Goal: Information Seeking & Learning: Learn about a topic

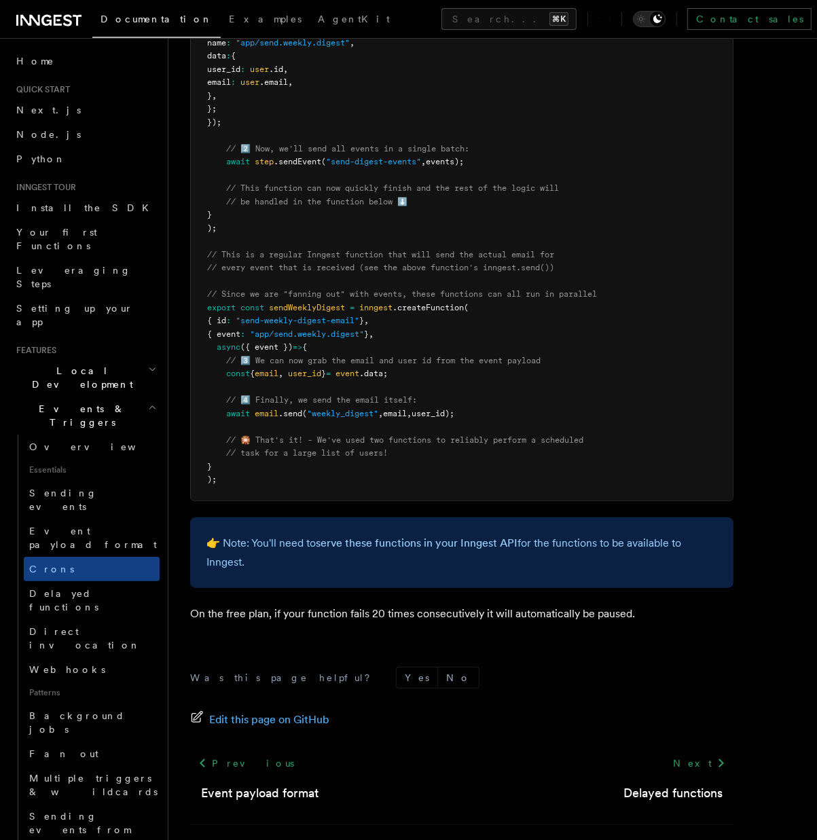
scroll to position [601, 0]
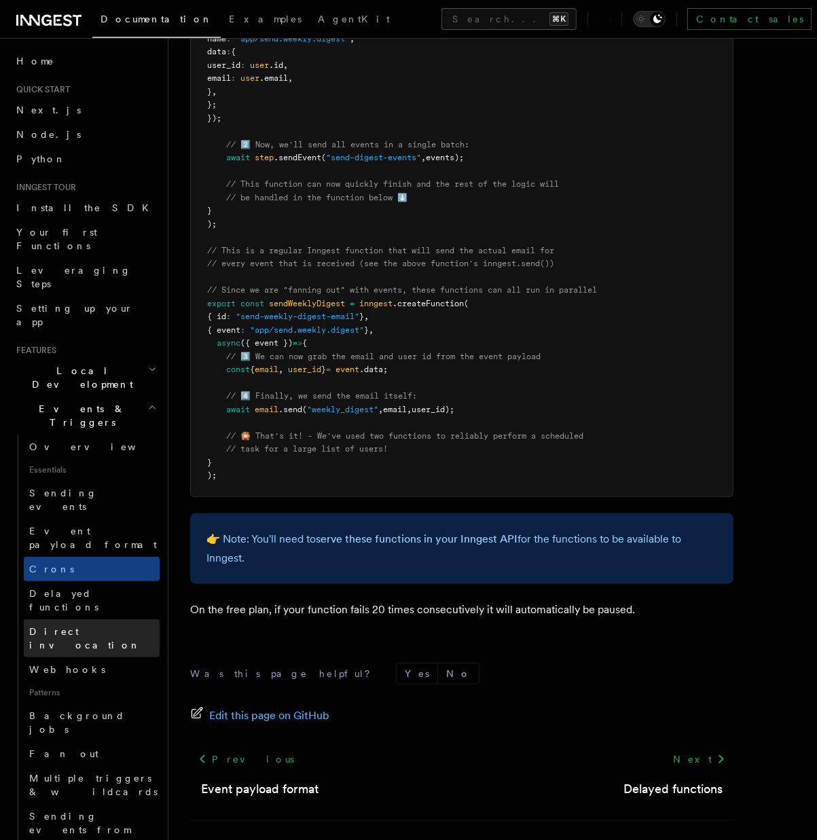
click at [92, 626] on span "Direct invocation" at bounding box center [84, 638] width 111 height 24
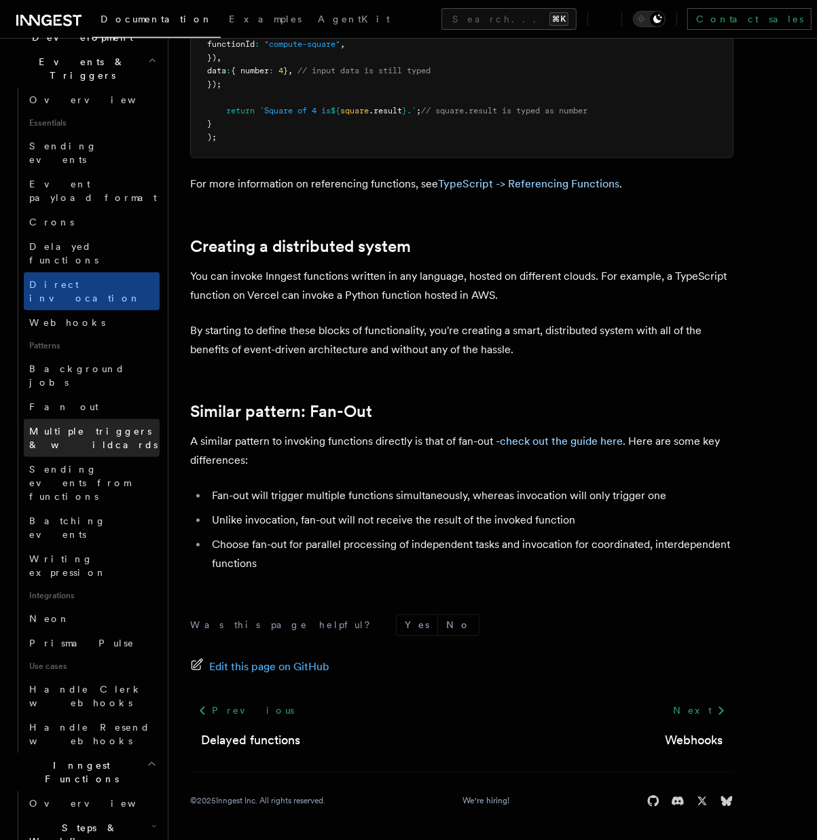
scroll to position [402, 0]
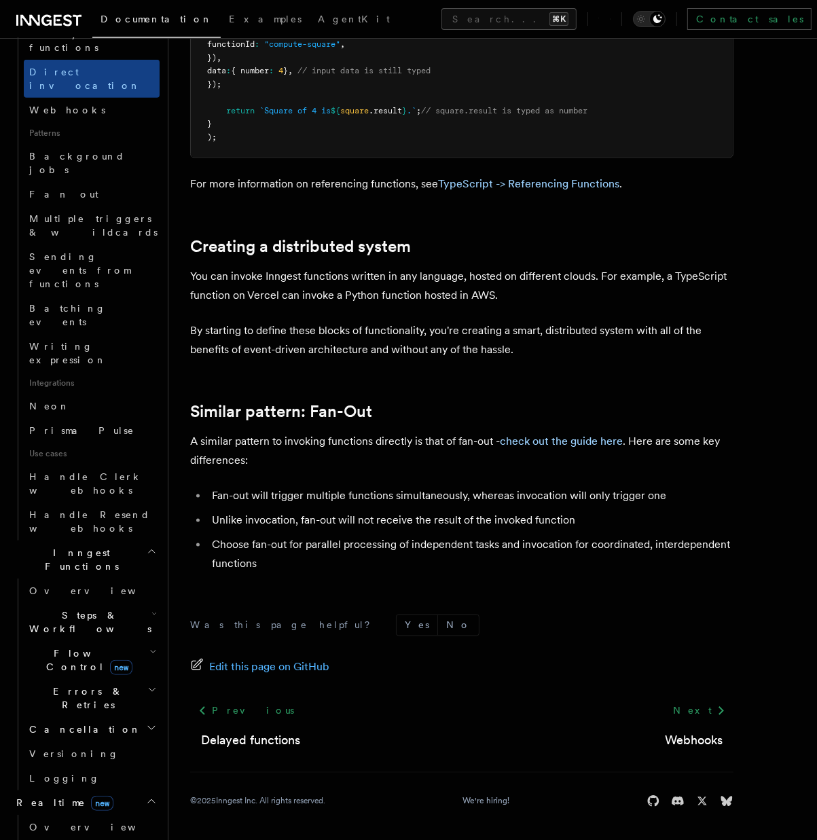
scroll to position [659, 0]
